Goal: Task Accomplishment & Management: Manage account settings

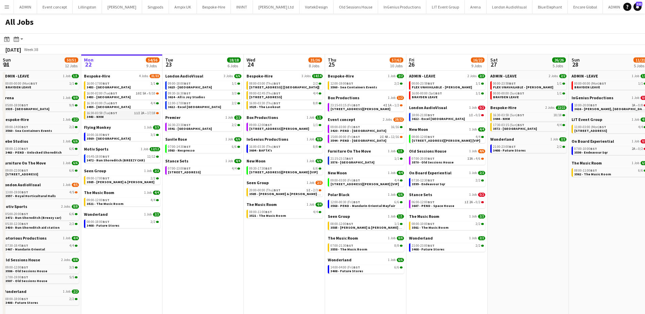
click at [130, 115] on div "16:30-03:59 (Tue) BST 11I 2A • 17/18" at bounding box center [123, 113] width 72 height 3
click at [369, 108] on link "23:15-03:15 (Fri) BST 4I 1A • 1/2 3610 - Shelton Str" at bounding box center [367, 107] width 72 height 8
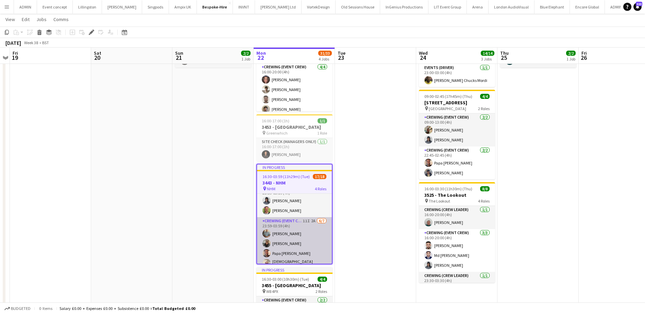
scroll to position [127, 0]
click at [310, 231] on app-card-role "Crewing (Event Crew) 11I 2A [DATE] 23:59-03:59 (4h) [PERSON_NAME] [PERSON_NAME]…" at bounding box center [294, 260] width 75 height 84
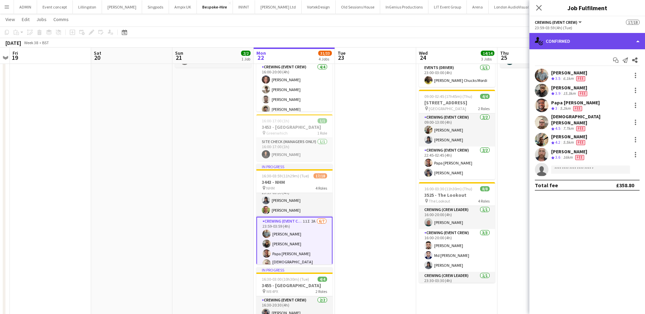
click at [573, 43] on div "single-neutral-actions-check-2 Confirmed" at bounding box center [588, 41] width 116 height 16
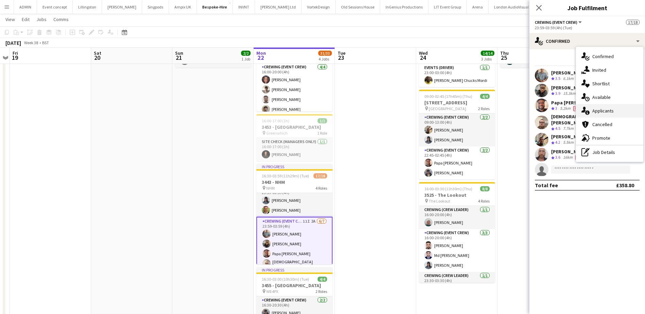
click at [595, 114] on div "single-neutral-actions-information Applicants" at bounding box center [609, 111] width 67 height 14
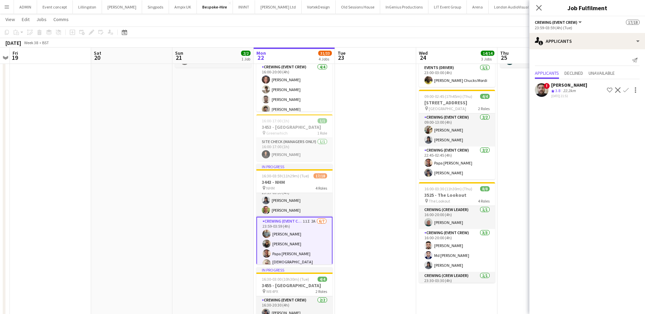
click at [376, 147] on app-date-cell at bounding box center [375, 198] width 81 height 380
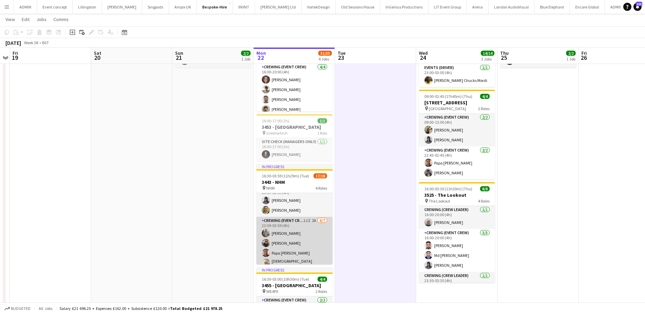
click at [298, 239] on app-card-role "Crewing (Event Crew) 11I 2A 6/7 23:59-03:59 (4h) Daniel Slack Samuel Kusimo Pap…" at bounding box center [294, 259] width 76 height 84
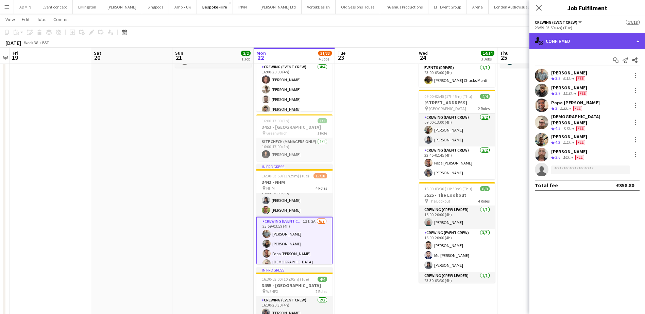
click at [579, 43] on div "single-neutral-actions-check-2 Confirmed" at bounding box center [588, 41] width 116 height 16
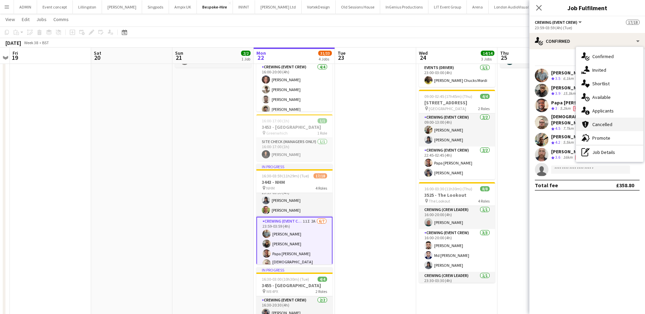
click at [607, 122] on span "Cancelled" at bounding box center [603, 124] width 20 height 6
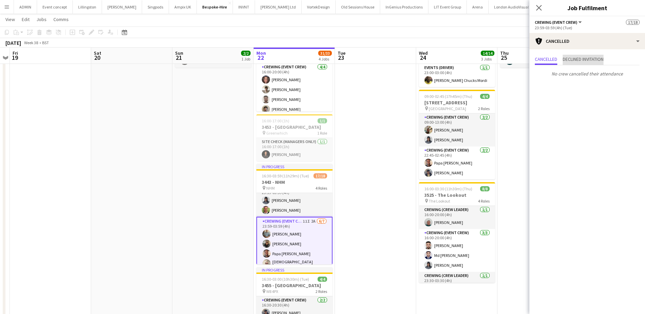
click at [584, 61] on span "Declined invitation" at bounding box center [583, 59] width 41 height 5
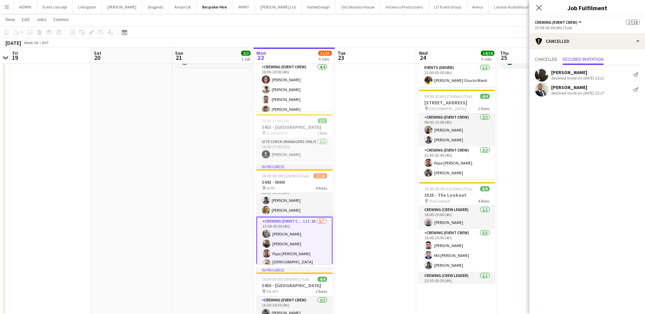
click at [379, 128] on app-date-cell at bounding box center [375, 198] width 81 height 380
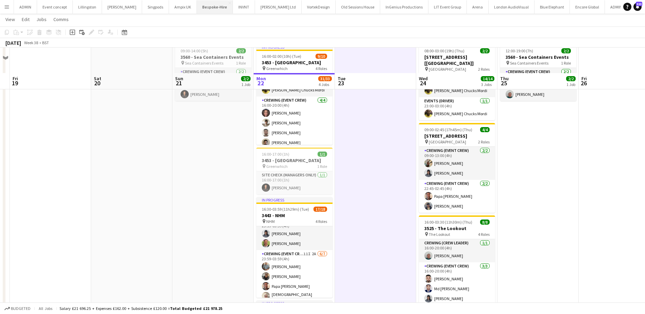
scroll to position [34, 0]
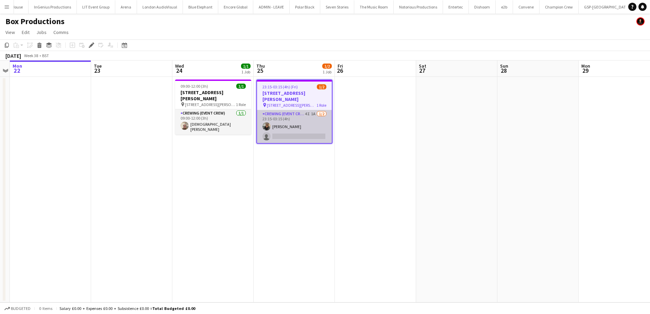
scroll to position [0, 351]
click at [310, 121] on app-card-role "Crewing (Event Crew) 4I 1A 1/2 23:15-03:15 (4h) Samuel Kusimo single-neutral-ac…" at bounding box center [294, 126] width 75 height 33
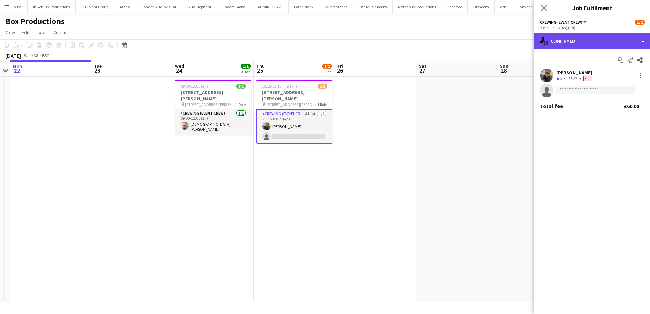
click at [616, 39] on div "single-neutral-actions-check-2 Confirmed" at bounding box center [593, 41] width 116 height 16
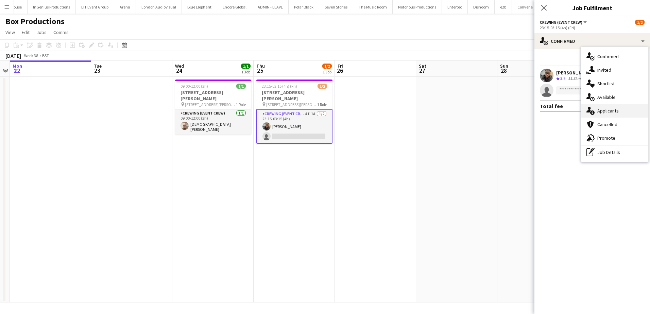
click at [616, 109] on span "Applicants" at bounding box center [608, 111] width 21 height 6
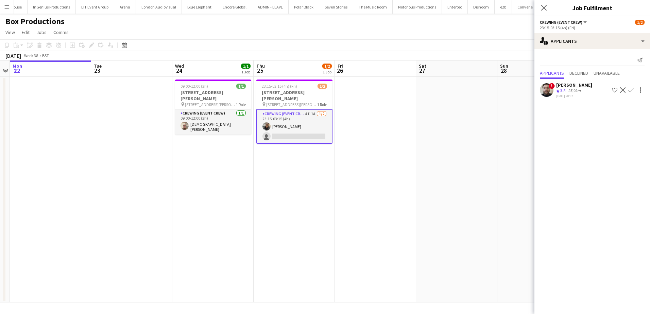
click at [631, 90] on app-icon "Confirm" at bounding box center [631, 89] width 5 height 5
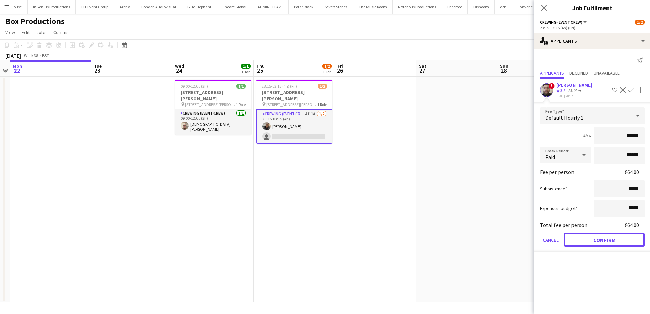
click at [599, 241] on button "Confirm" at bounding box center [604, 240] width 81 height 14
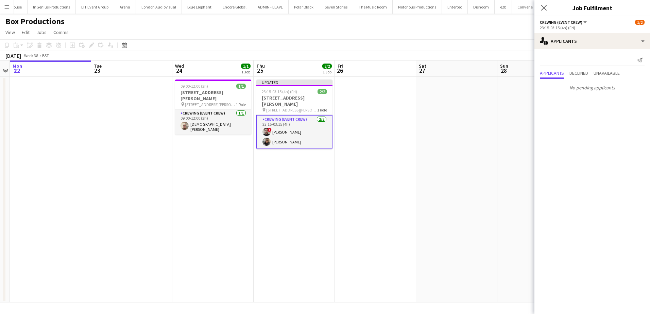
click at [431, 169] on app-date-cell at bounding box center [456, 190] width 81 height 226
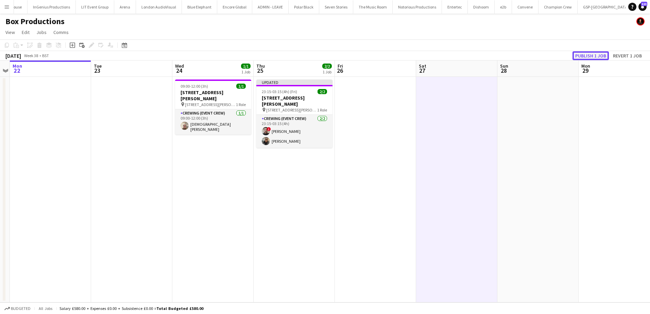
click at [591, 53] on button "Publish 1 job" at bounding box center [591, 55] width 36 height 9
